Goal: Go to known website: Access a specific website the user already knows

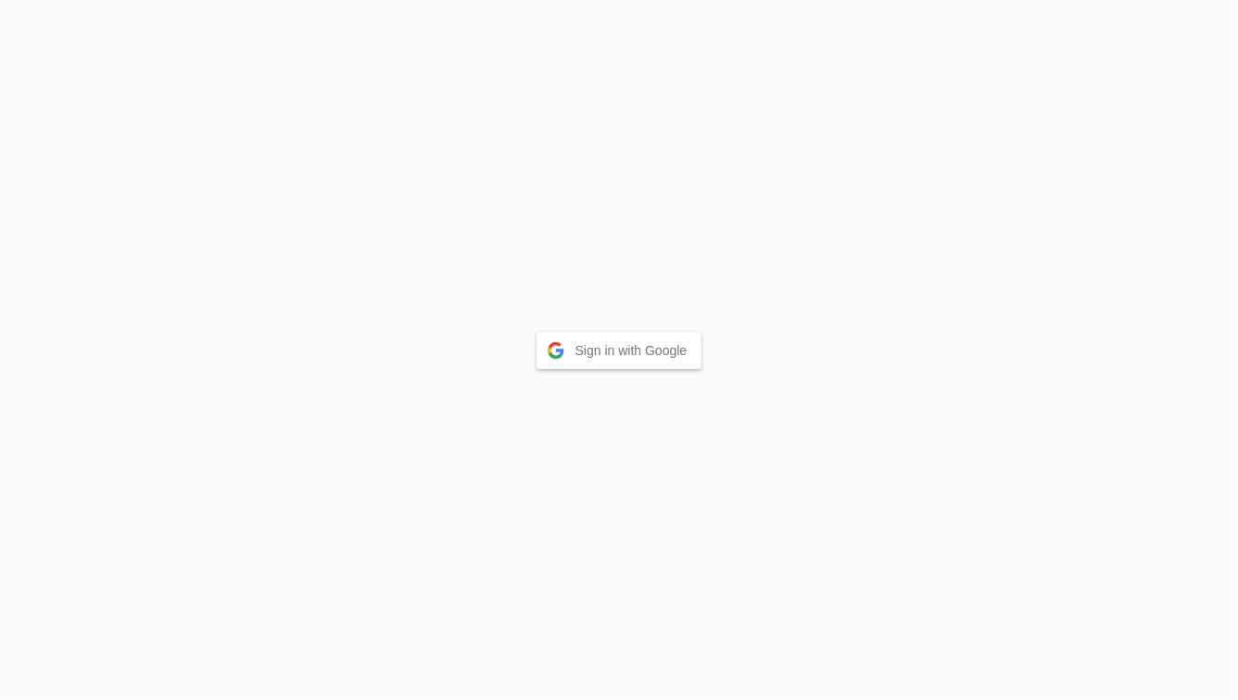
click at [613, 336] on button "Sign in with Google" at bounding box center [620, 350] width 166 height 37
